Goal: Obtain resource: Download file/media

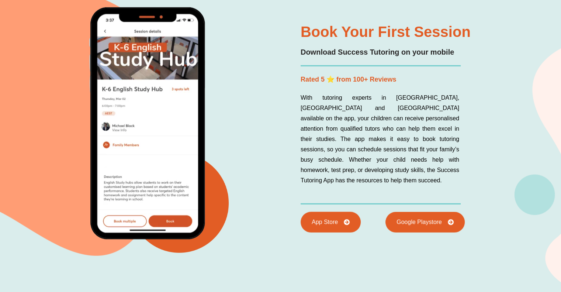
scroll to position [1781, 0]
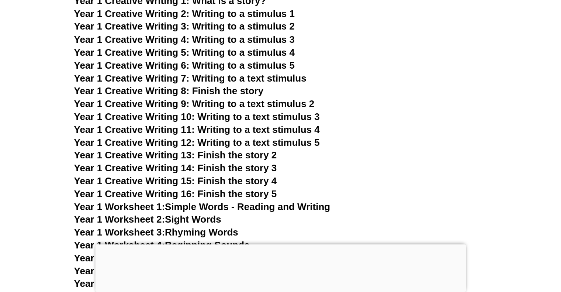
scroll to position [1114, 0]
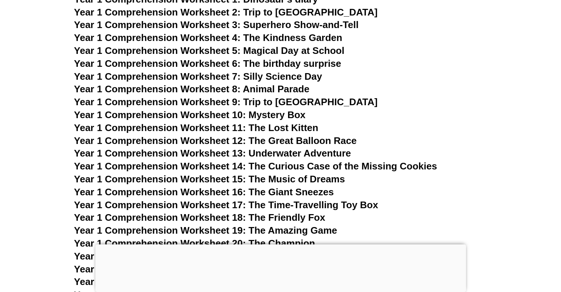
click at [283, 26] on span "Year 1 Comprehension Worksheet 3: Superhero Show-and-Tell" at bounding box center [216, 24] width 285 height 11
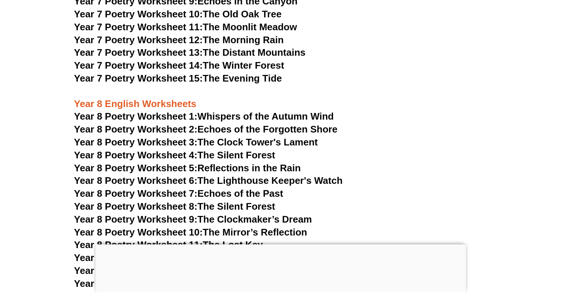
scroll to position [4690, 0]
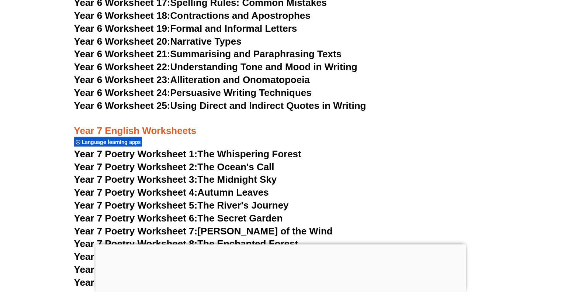
click at [224, 148] on link "Year 7 Poetry Worksheet 1: The Whispering Forest" at bounding box center [187, 153] width 227 height 11
